Goal: Task Accomplishment & Management: Manage account settings

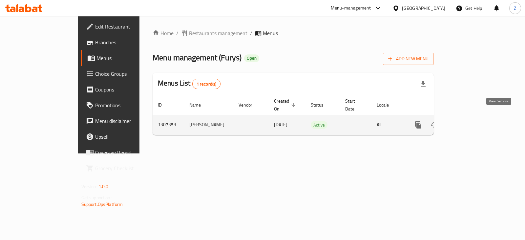
click at [469, 121] on icon "enhanced table" at bounding box center [465, 125] width 8 height 8
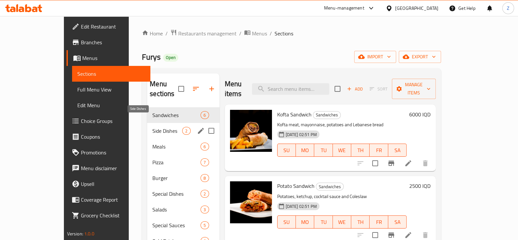
click at [152, 127] on span "Side Dishes" at bounding box center [167, 131] width 30 height 8
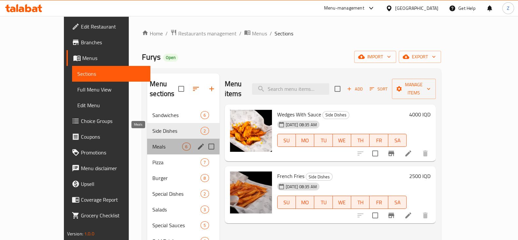
click at [152, 143] on span "Meals" at bounding box center [167, 147] width 30 height 8
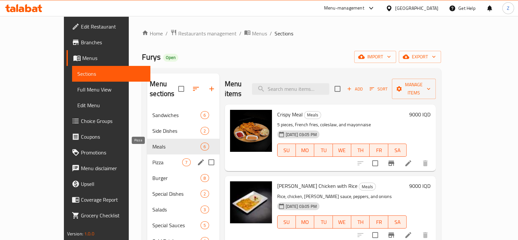
scroll to position [41, 0]
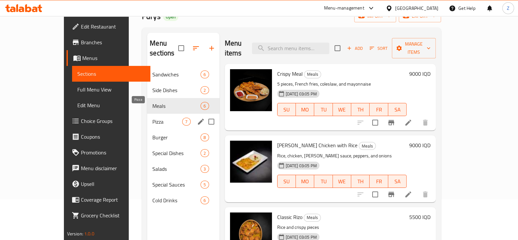
click at [152, 118] on span "Pizza" at bounding box center [167, 122] width 30 height 8
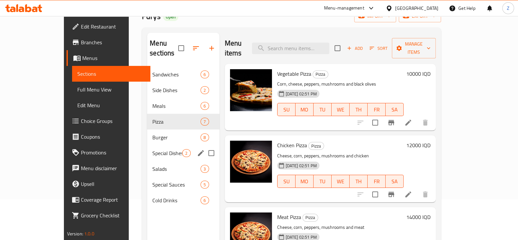
click at [152, 149] on span "Special Dishes" at bounding box center [167, 153] width 30 height 8
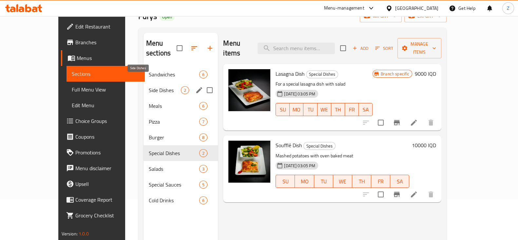
click at [149, 86] on span "Side Dishes" at bounding box center [165, 90] width 32 height 8
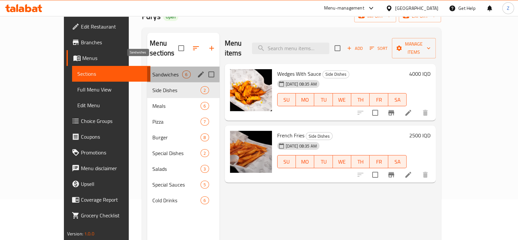
click at [152, 71] on span "Sandwiches" at bounding box center [167, 75] width 30 height 8
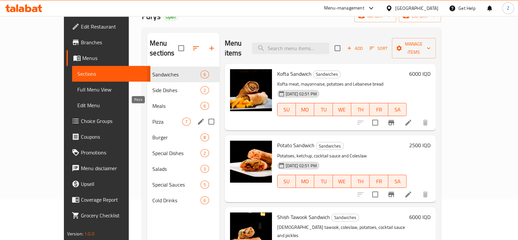
click at [152, 118] on span "Pizza" at bounding box center [167, 122] width 30 height 8
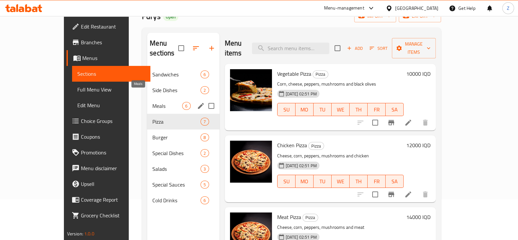
click at [152, 102] on span "Meals" at bounding box center [167, 106] width 30 height 8
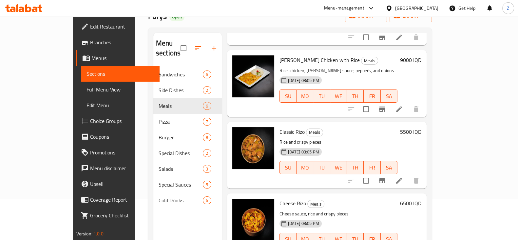
scroll to position [82, 0]
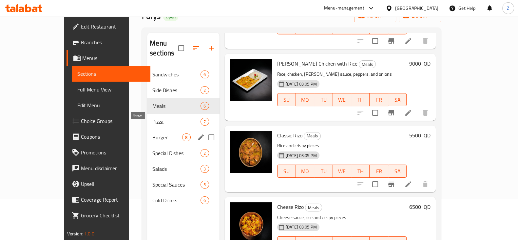
click at [152, 133] on span "Burger" at bounding box center [167, 137] width 30 height 8
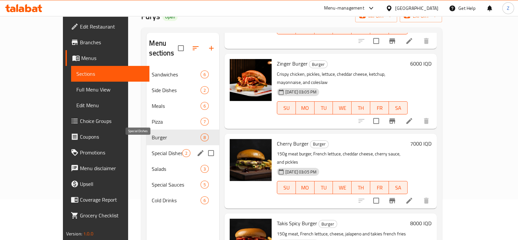
click at [152, 149] on span "Special Dishes" at bounding box center [167, 153] width 30 height 8
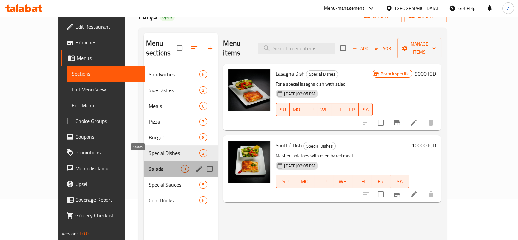
click at [149, 165] on span "Salads" at bounding box center [165, 169] width 32 height 8
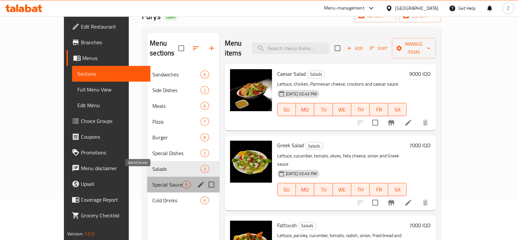
click at [152, 181] on span "Special Sauces" at bounding box center [167, 185] width 30 height 8
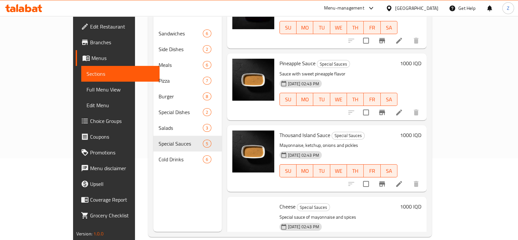
scroll to position [82, 0]
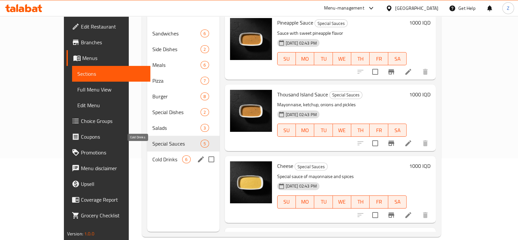
click at [152, 155] on span "Cold Drinks" at bounding box center [167, 159] width 30 height 8
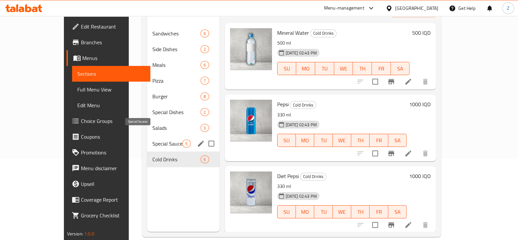
click at [152, 140] on span "Special Sauces" at bounding box center [167, 144] width 30 height 8
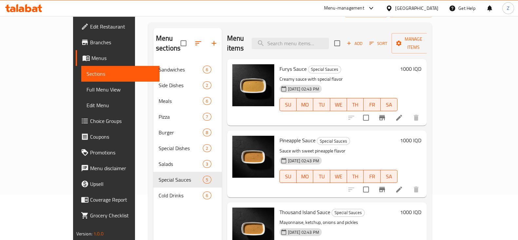
scroll to position [41, 0]
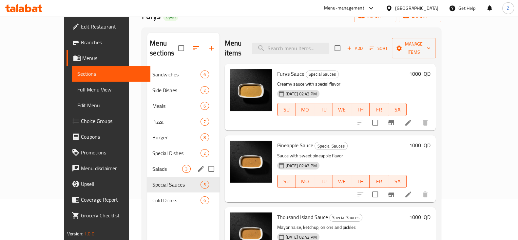
click at [152, 165] on span "Salads" at bounding box center [167, 169] width 30 height 8
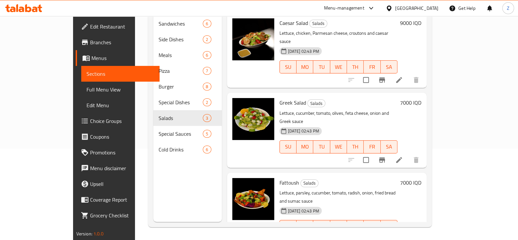
scroll to position [92, 0]
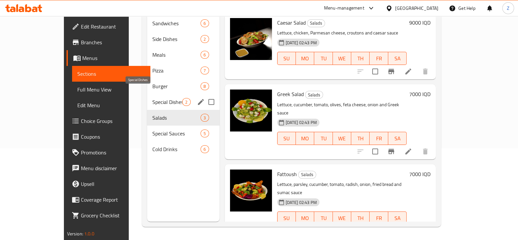
click at [152, 98] on span "Special Dishes" at bounding box center [167, 102] width 30 height 8
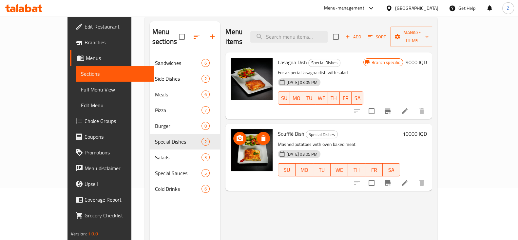
scroll to position [51, 0]
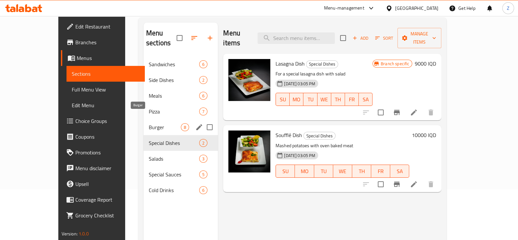
click at [149, 123] on span "Burger" at bounding box center [165, 127] width 32 height 8
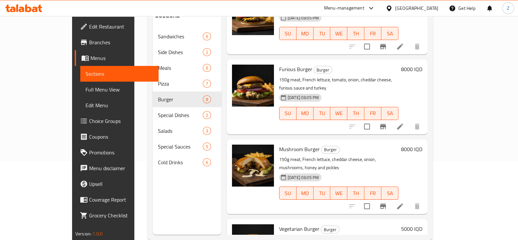
scroll to position [92, 0]
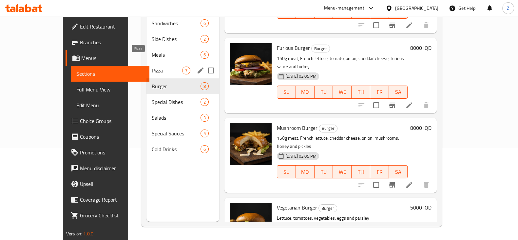
click at [152, 67] on span "Pizza" at bounding box center [167, 71] width 30 height 8
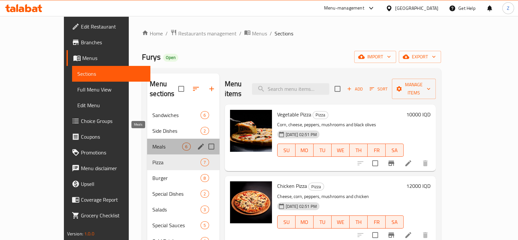
click at [152, 143] on span "Meals" at bounding box center [167, 147] width 30 height 8
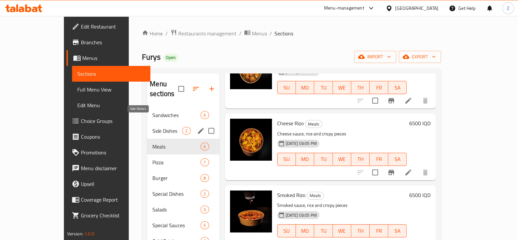
click at [152, 127] on span "Side Dishes" at bounding box center [167, 131] width 30 height 8
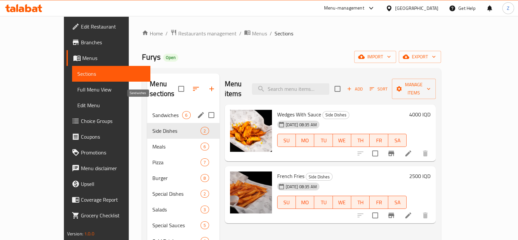
click at [152, 111] on span "Sandwiches" at bounding box center [167, 115] width 30 height 8
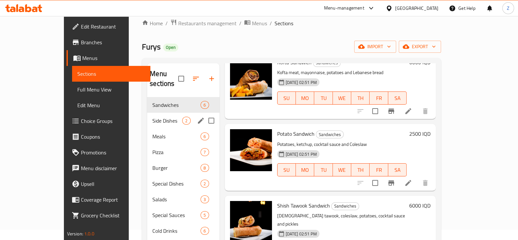
scroll to position [10, 0]
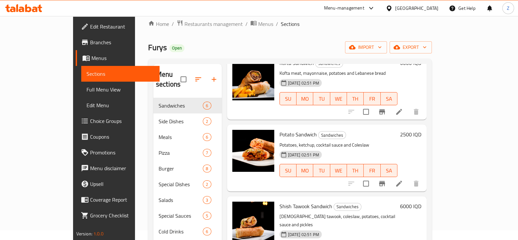
click at [21, 7] on icon at bounding box center [22, 10] width 6 height 6
